Goal: Task Accomplishment & Management: Manage account settings

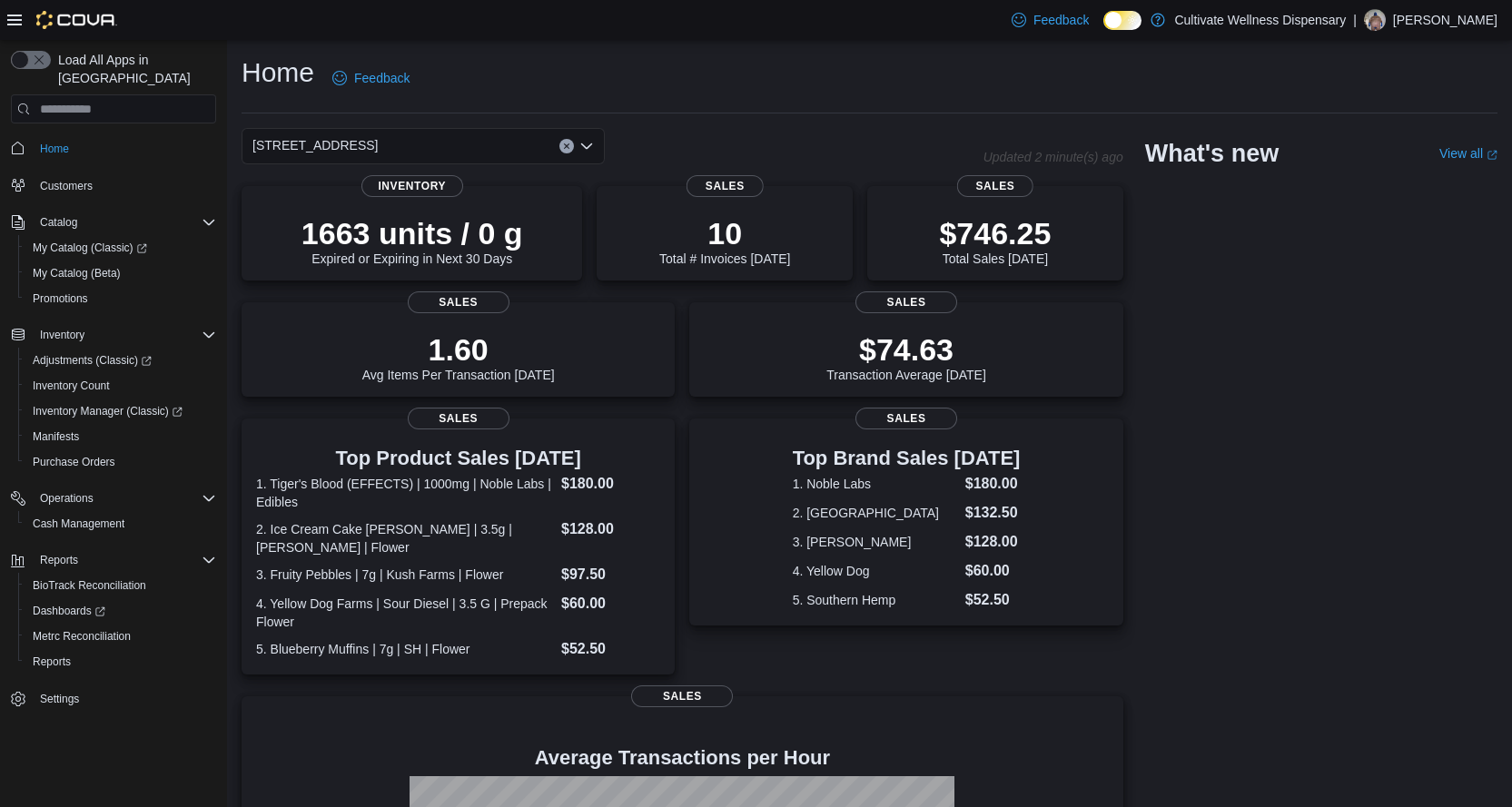
click at [1424, 20] on p "[PERSON_NAME]" at bounding box center [1445, 20] width 105 height 22
click at [1362, 166] on button "Sign Out" at bounding box center [1407, 177] width 167 height 29
click at [1480, 28] on p "[PERSON_NAME]" at bounding box center [1445, 20] width 105 height 22
click at [1367, 180] on span "Sign Out" at bounding box center [1380, 177] width 49 height 18
